Goal: Book appointment/travel/reservation

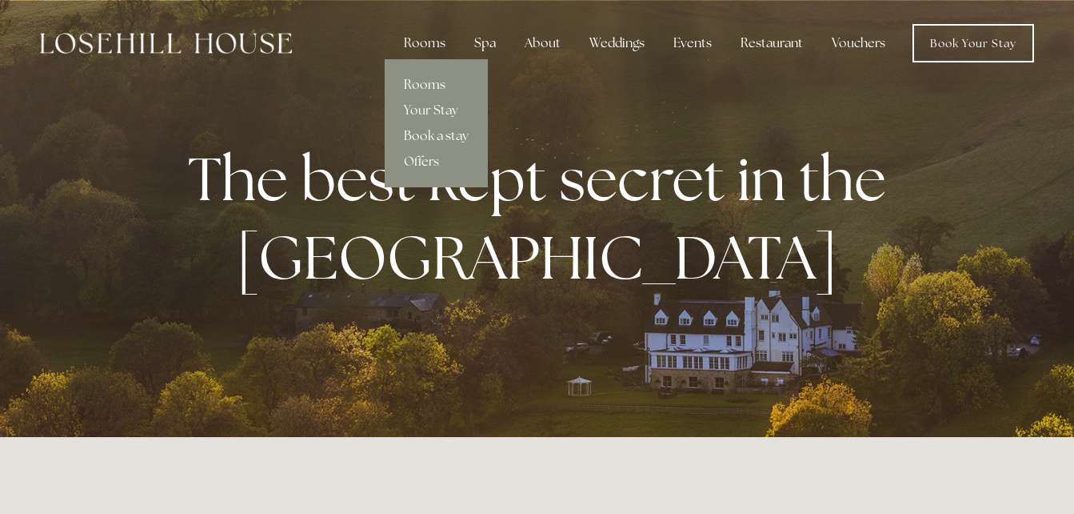
click at [428, 84] on link "Rooms" at bounding box center [436, 85] width 103 height 26
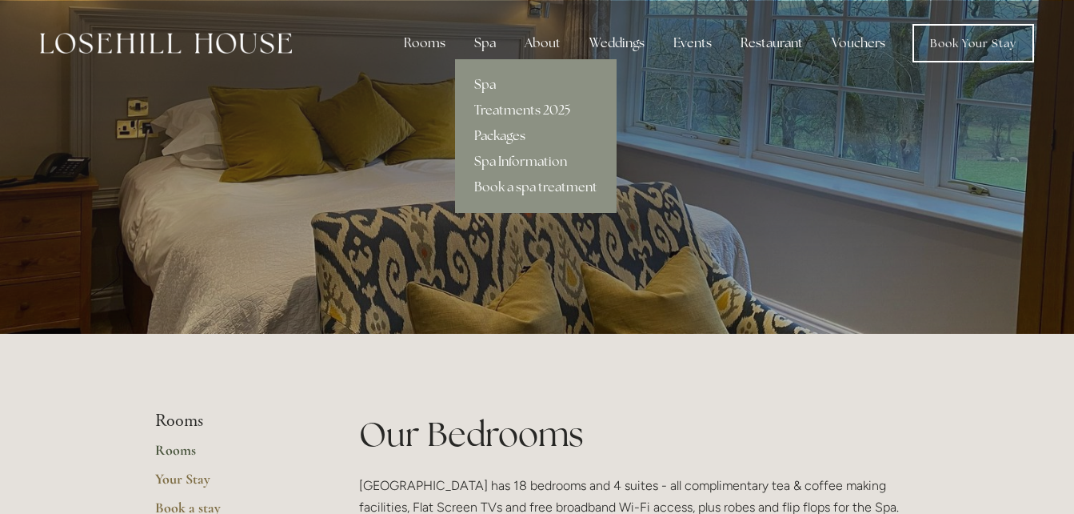
click at [508, 137] on link "Packages" at bounding box center [536, 136] width 162 height 26
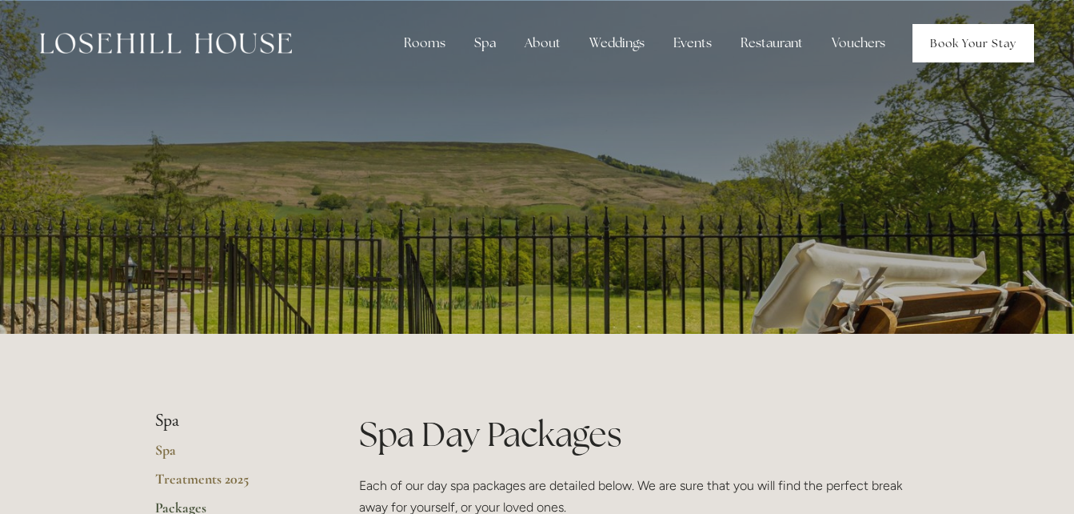
click at [955, 47] on link "Book Your Stay" at bounding box center [974, 43] width 122 height 38
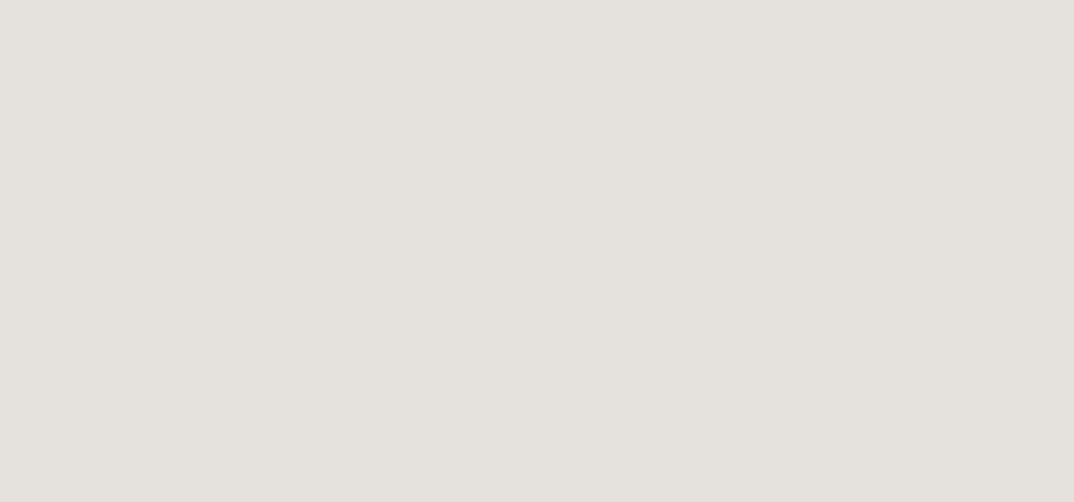
scroll to position [115, 0]
